Goal: Task Accomplishment & Management: Manage account settings

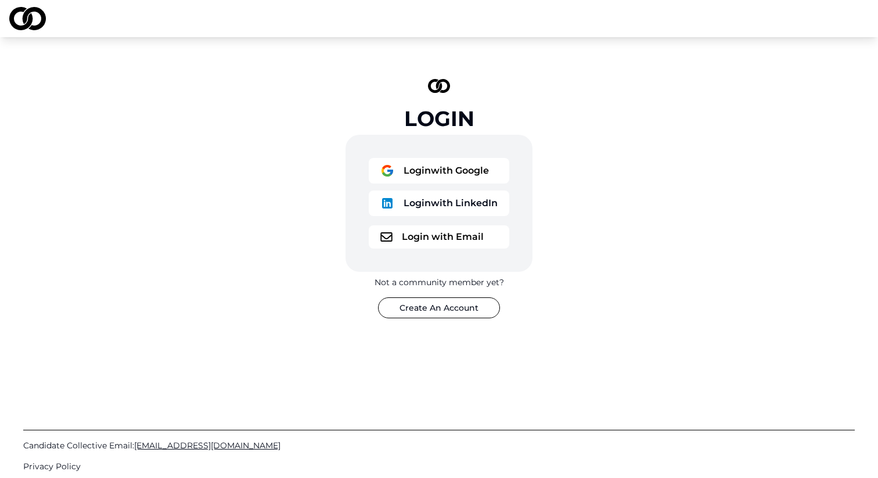
click at [454, 240] on button "Login with Email" at bounding box center [439, 236] width 140 height 23
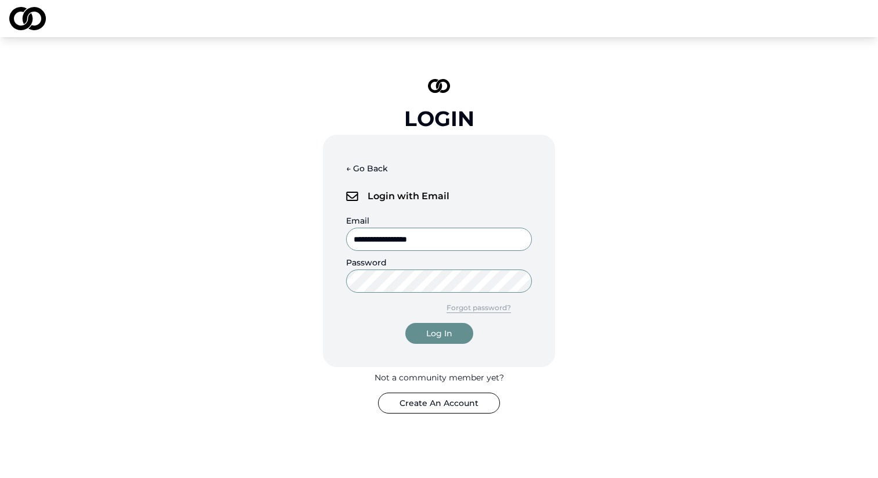
click at [440, 343] on button "Log In" at bounding box center [439, 333] width 68 height 21
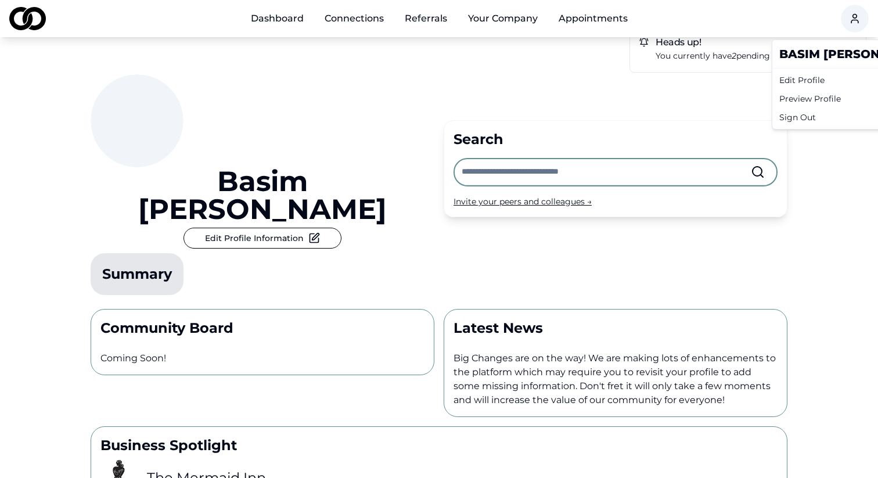
click at [855, 21] on html "Dashboard Connections Referrals Your Company Appointments Heads up! You current…" at bounding box center [439, 239] width 878 height 478
click at [801, 80] on div "Edit Profile" at bounding box center [853, 80] width 158 height 19
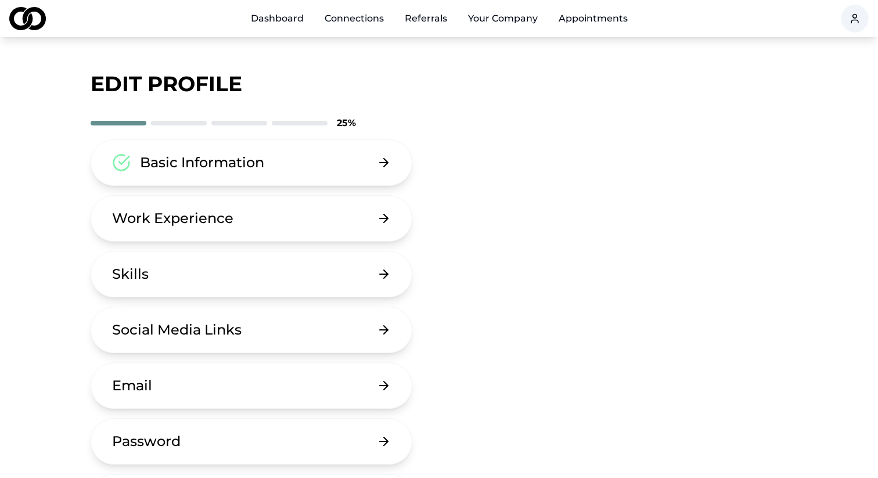
click at [263, 165] on div "Basic Information" at bounding box center [202, 162] width 124 height 19
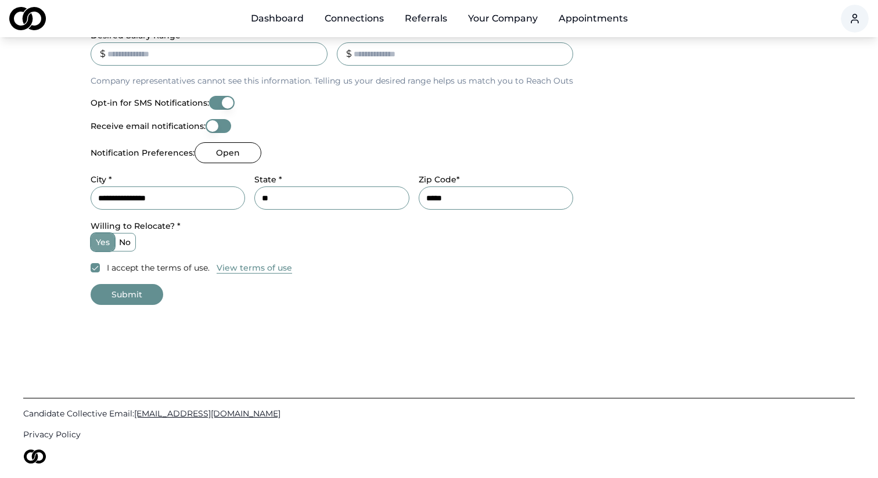
scroll to position [458, 0]
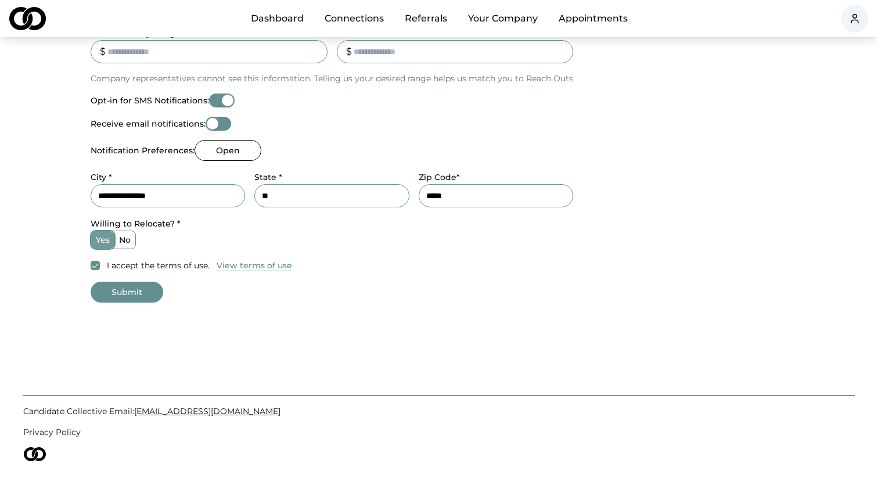
click at [134, 293] on button "Submit" at bounding box center [127, 292] width 73 height 21
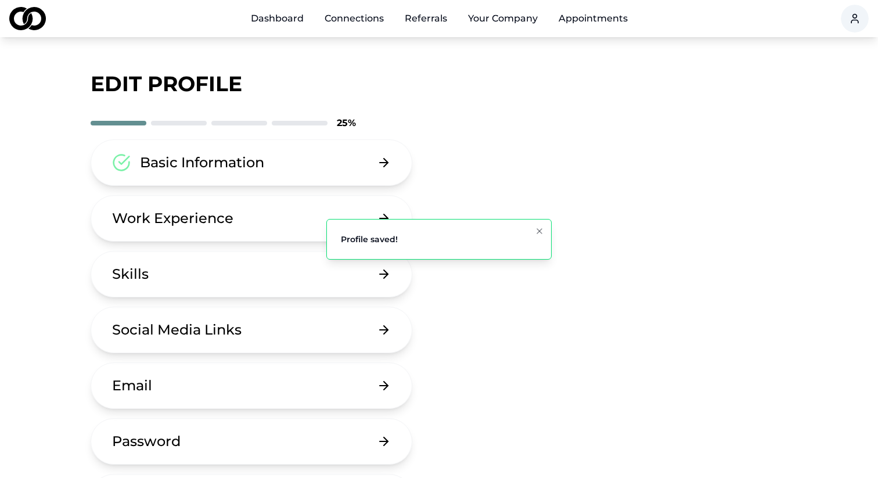
click at [200, 167] on div "Basic Information" at bounding box center [202, 162] width 124 height 19
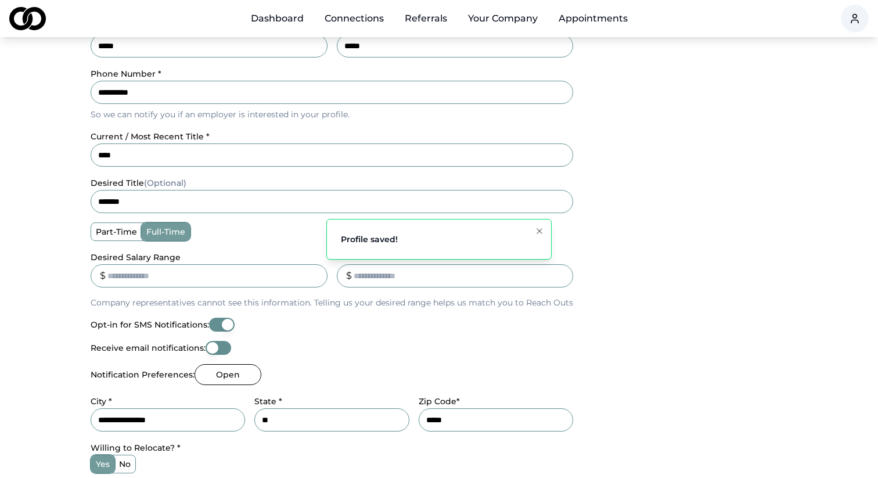
scroll to position [359, 0]
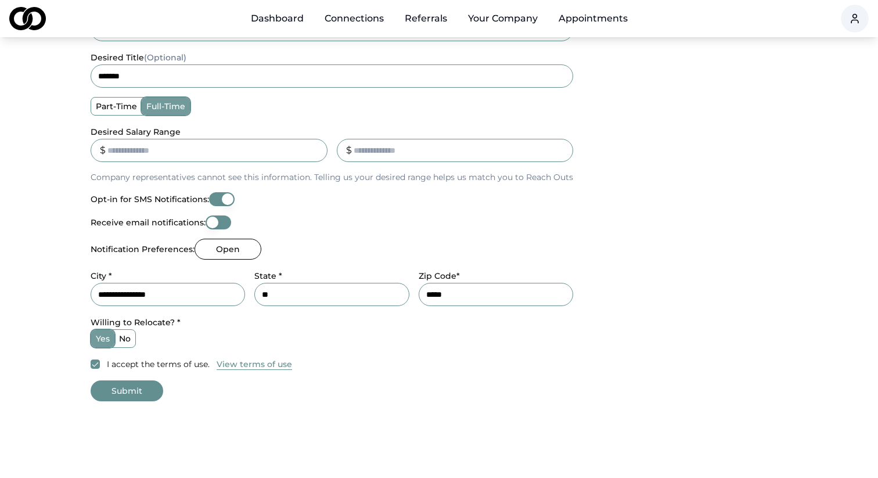
click at [228, 247] on button "Open" at bounding box center [227, 249] width 67 height 21
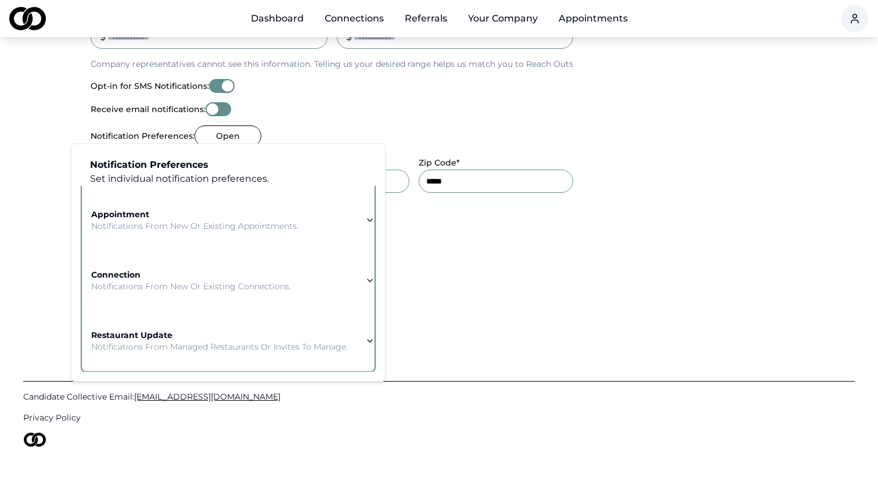
scroll to position [478, 0]
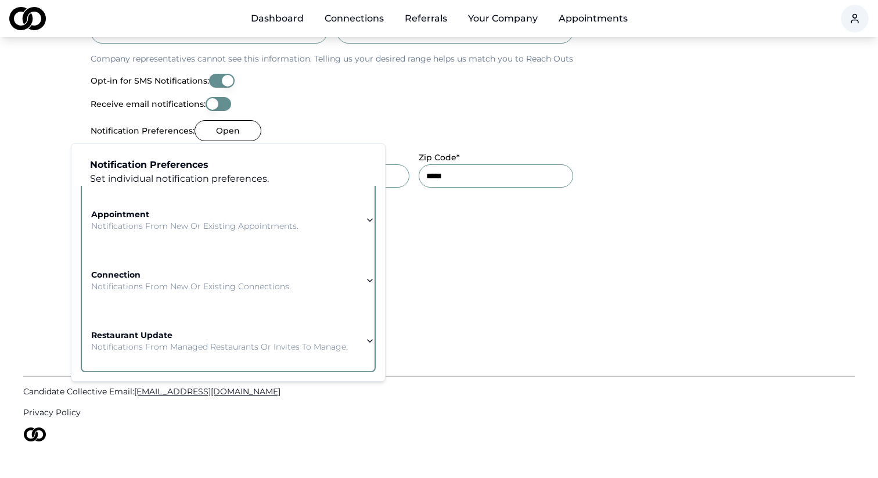
click at [167, 336] on strong "restaurant update" at bounding box center [131, 335] width 81 height 10
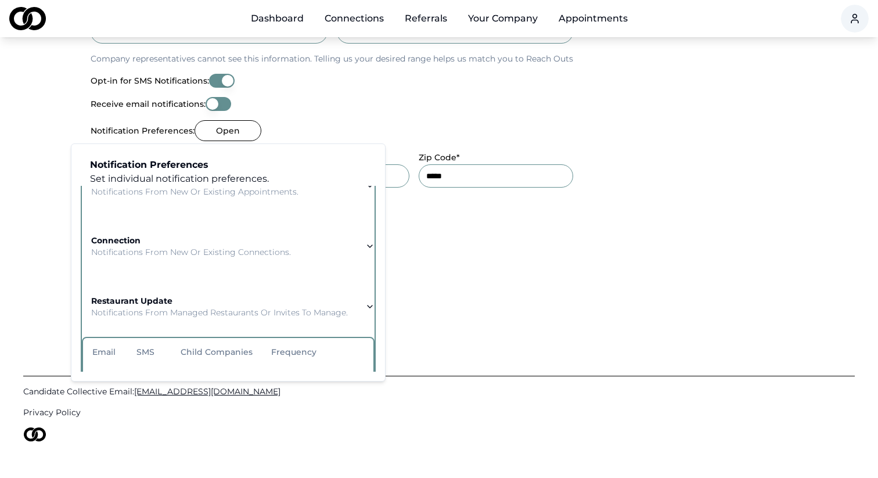
click at [167, 257] on td "connection Notifications from new or existing connections." at bounding box center [191, 246] width 218 height 42
click at [167, 257] on p "Notifications from new or existing appointments." at bounding box center [194, 253] width 207 height 12
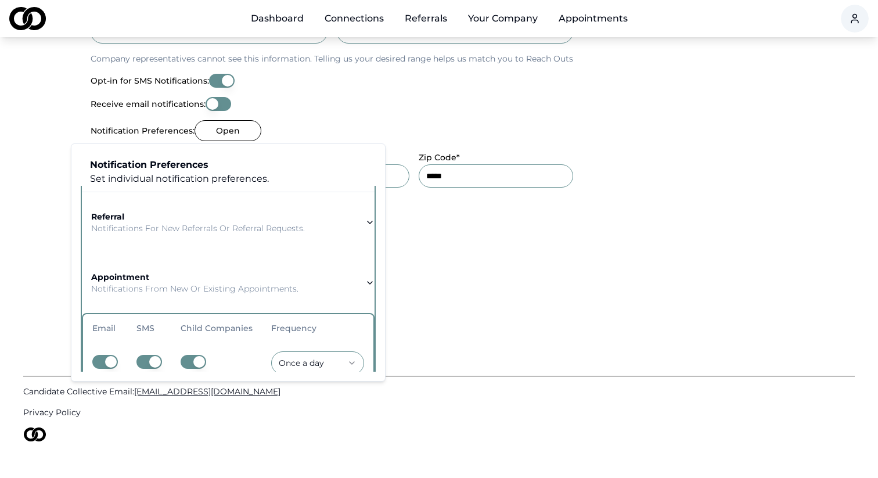
scroll to position [0, 0]
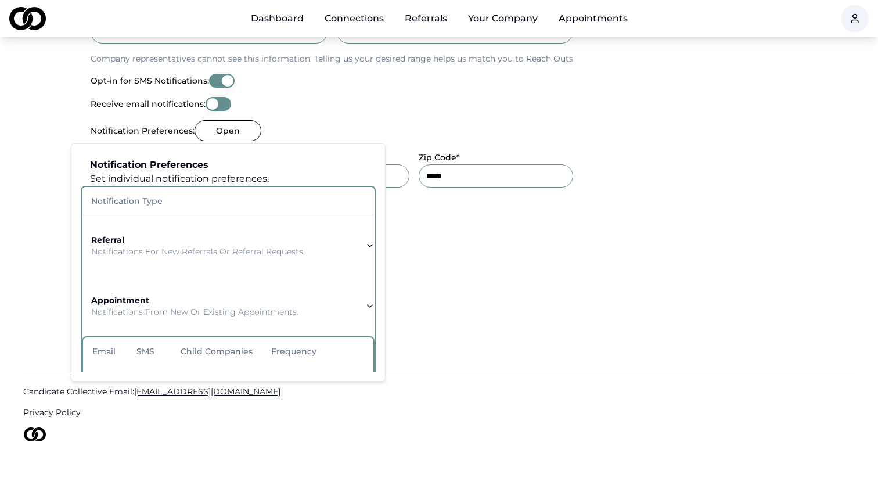
click at [168, 242] on div "referral Notifications for new referrals or referral requests." at bounding box center [198, 245] width 214 height 23
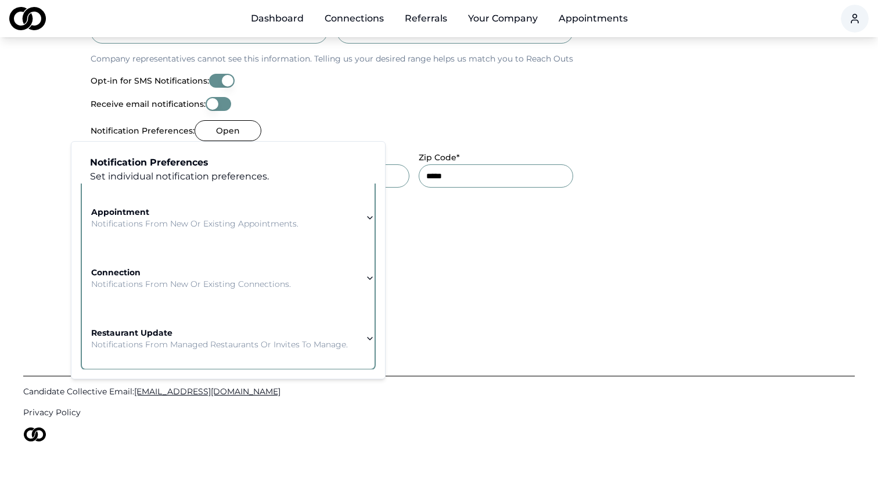
scroll to position [480, 0]
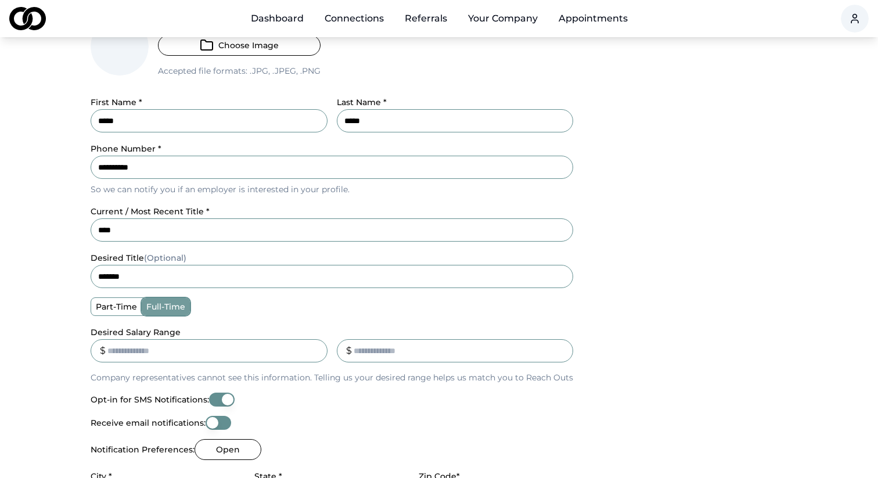
scroll to position [0, 0]
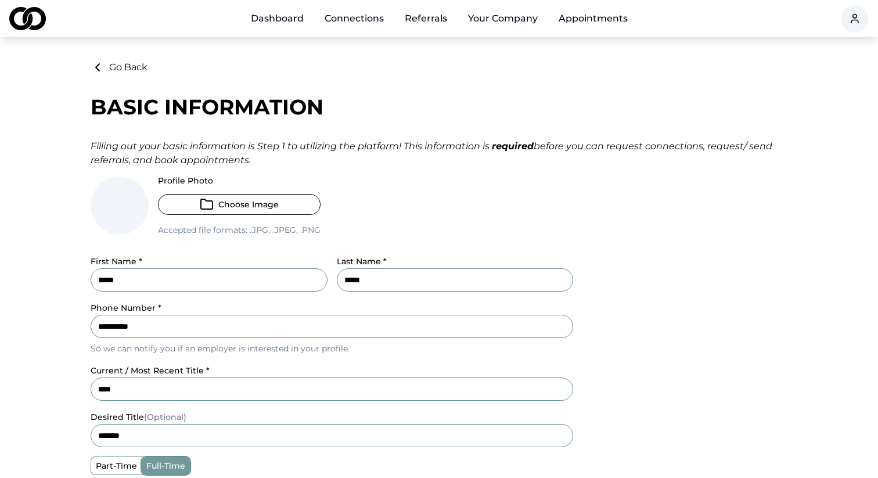
click at [105, 70] on button "Go Back" at bounding box center [119, 67] width 57 height 14
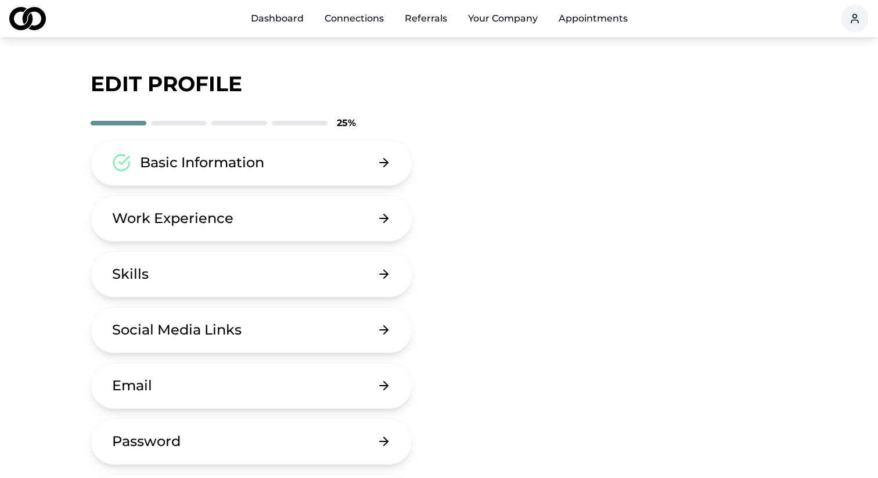
click at [320, 159] on button "Basic Information" at bounding box center [252, 162] width 322 height 46
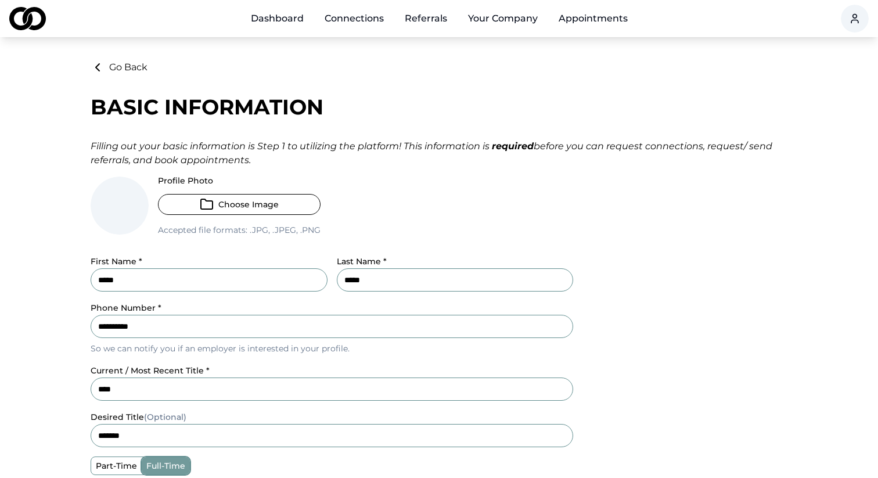
click at [124, 64] on button "Go Back" at bounding box center [119, 67] width 57 height 14
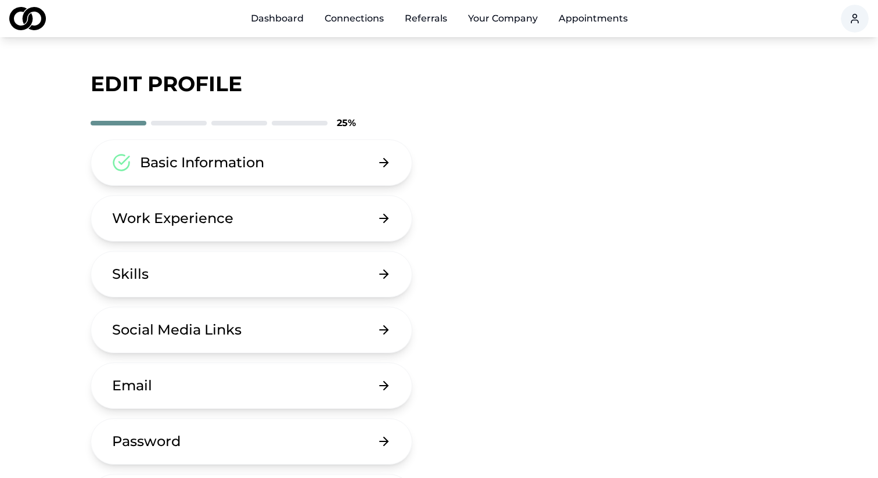
click at [850, 9] on html "Dashboard Connections Referrals Your Company Appointments edit profile 25 % Bas…" at bounding box center [439, 239] width 878 height 478
click at [813, 82] on div "Edit Profile" at bounding box center [853, 80] width 158 height 19
click at [282, 158] on button "Basic Information" at bounding box center [252, 162] width 322 height 46
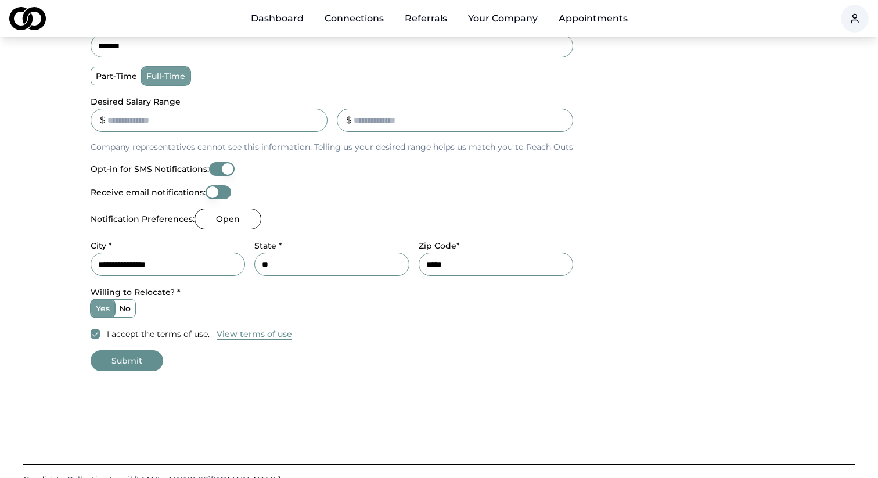
scroll to position [396, 0]
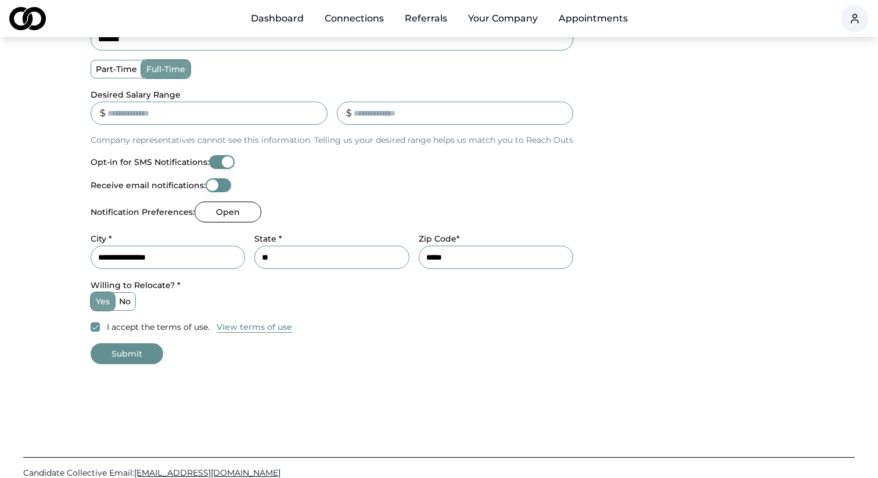
click at [513, 175] on div "**********" at bounding box center [332, 57] width 482 height 554
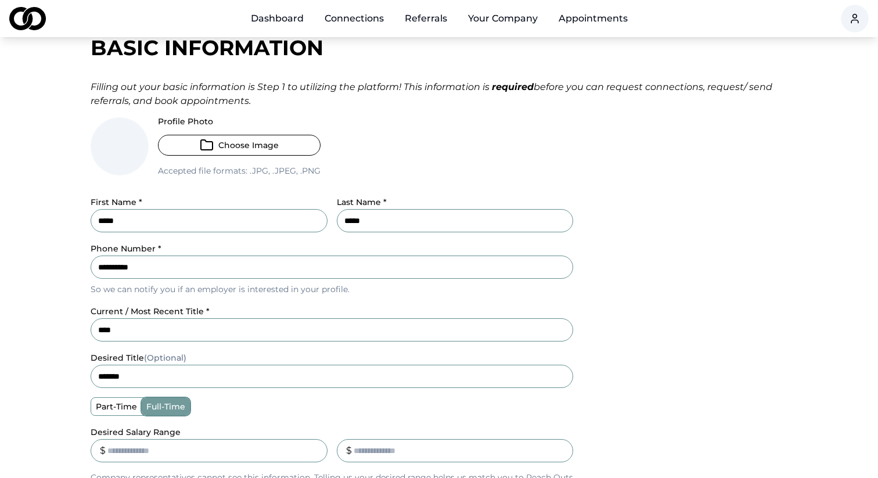
scroll to position [0, 0]
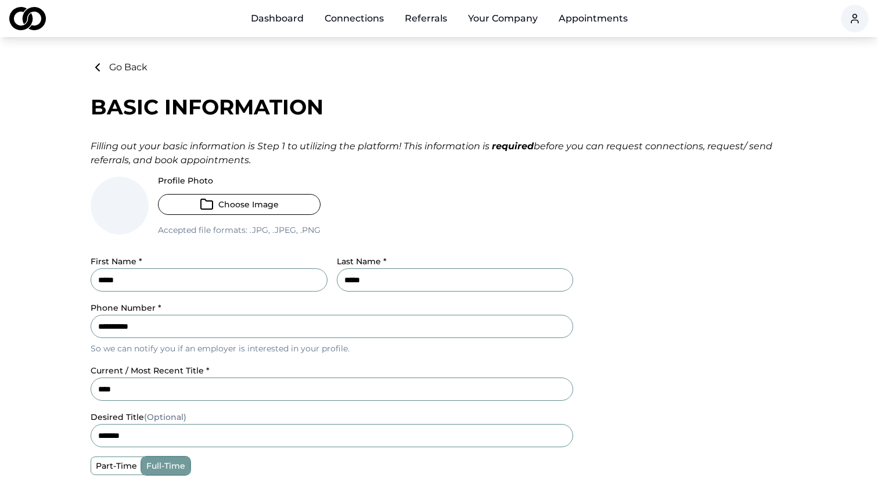
click at [112, 65] on button "Go Back" at bounding box center [119, 67] width 57 height 14
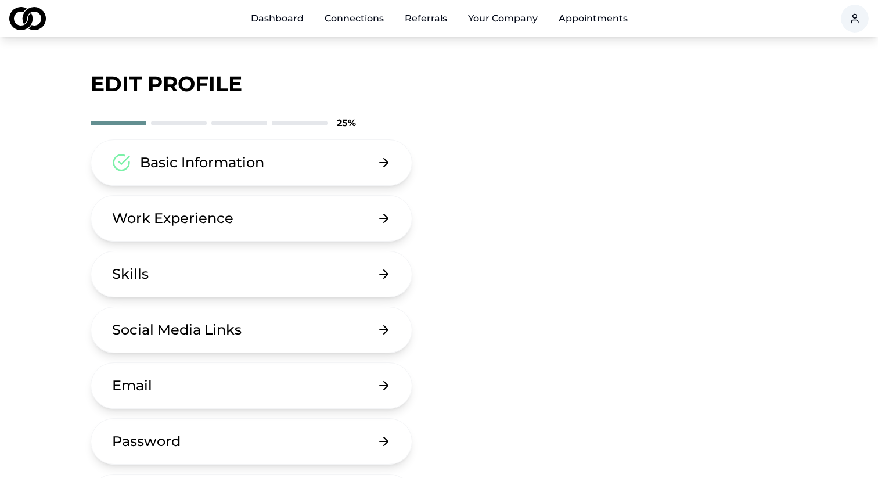
click at [254, 158] on div "Basic Information" at bounding box center [202, 162] width 124 height 19
